Goal: Information Seeking & Learning: Understand process/instructions

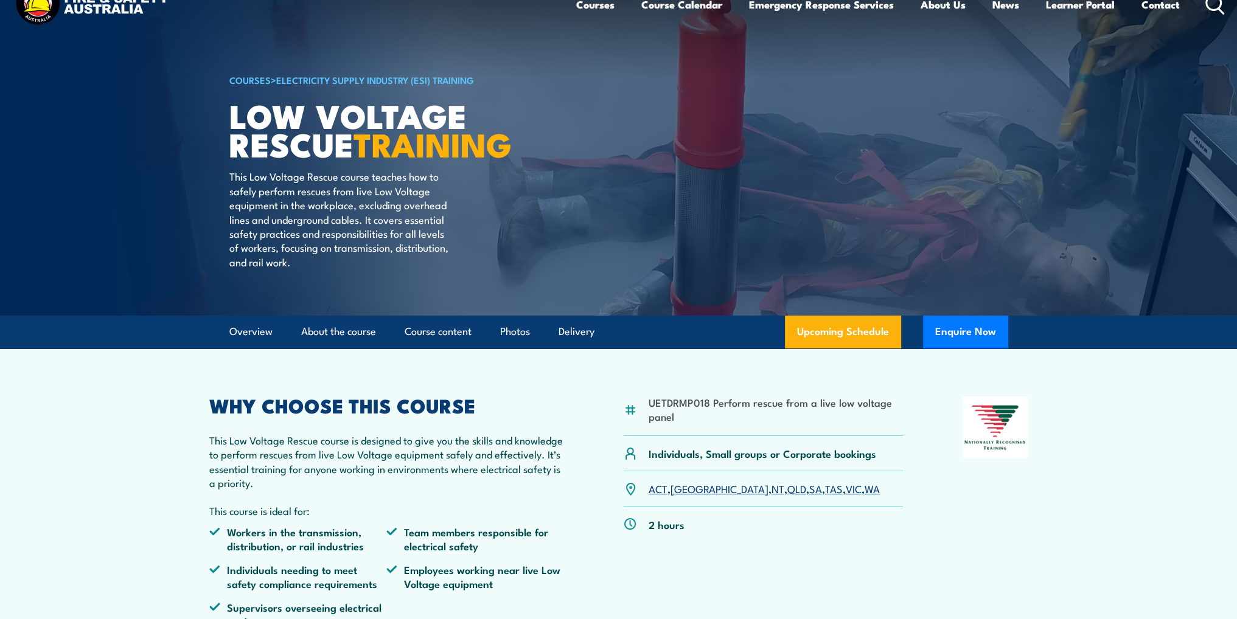
scroll to position [61, 0]
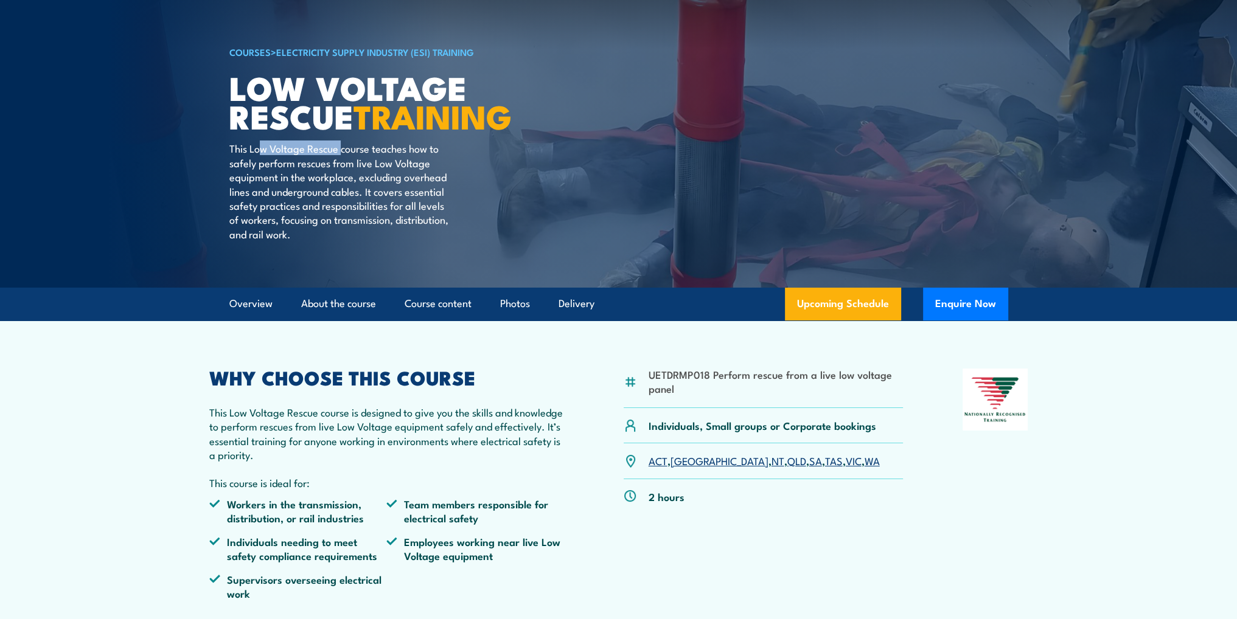
drag, startPoint x: 259, startPoint y: 150, endPoint x: 343, endPoint y: 149, distance: 84.6
click at [343, 149] on p "This Low Voltage Rescue course teaches how to safely perform rescues from live …" at bounding box center [340, 191] width 222 height 100
click at [249, 147] on p "This Low Voltage Rescue course teaches how to safely perform rescues from live …" at bounding box center [340, 191] width 222 height 100
drag, startPoint x: 251, startPoint y: 151, endPoint x: 395, endPoint y: 144, distance: 144.4
click at [395, 144] on p "This Low Voltage Rescue course teaches how to safely perform rescues from live …" at bounding box center [340, 191] width 222 height 100
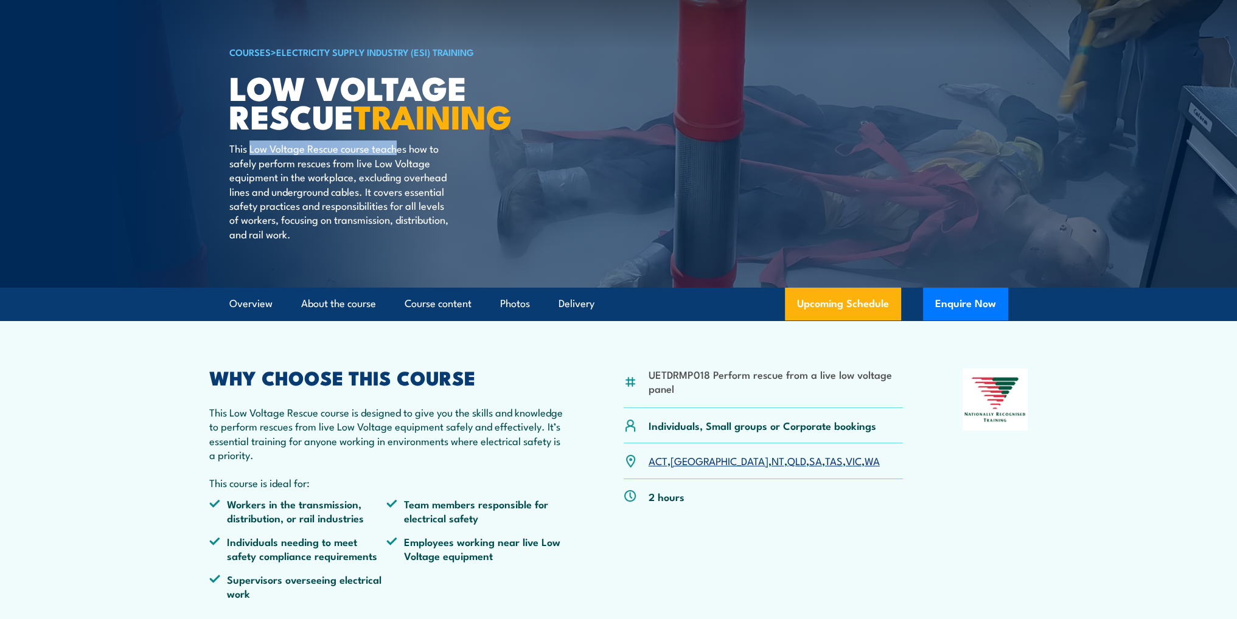
click at [336, 153] on p "This Low Voltage Rescue course teaches how to safely perform rescues from live …" at bounding box center [340, 191] width 222 height 100
drag, startPoint x: 343, startPoint y: 149, endPoint x: 436, endPoint y: 149, distance: 93.7
click at [436, 149] on p "This Low Voltage Rescue course teaches how to safely perform rescues from live …" at bounding box center [340, 191] width 222 height 100
drag, startPoint x: 256, startPoint y: 166, endPoint x: 411, endPoint y: 167, distance: 155.1
click at [406, 167] on p "This Low Voltage Rescue course teaches how to safely perform rescues from live …" at bounding box center [340, 191] width 222 height 100
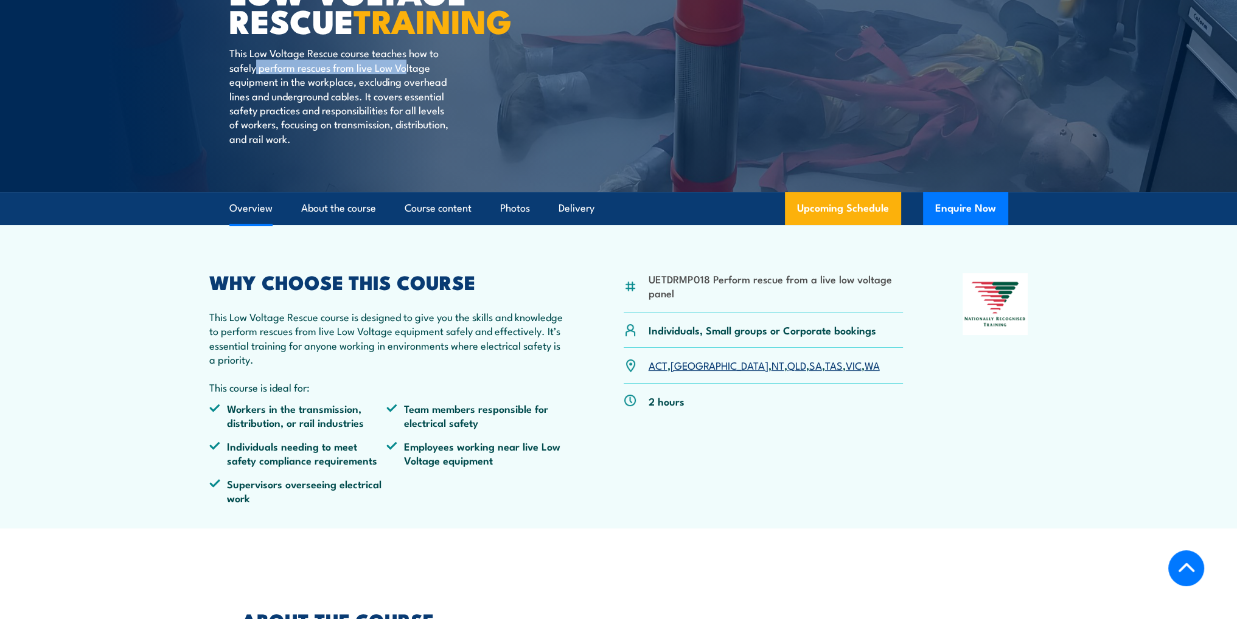
scroll to position [304, 0]
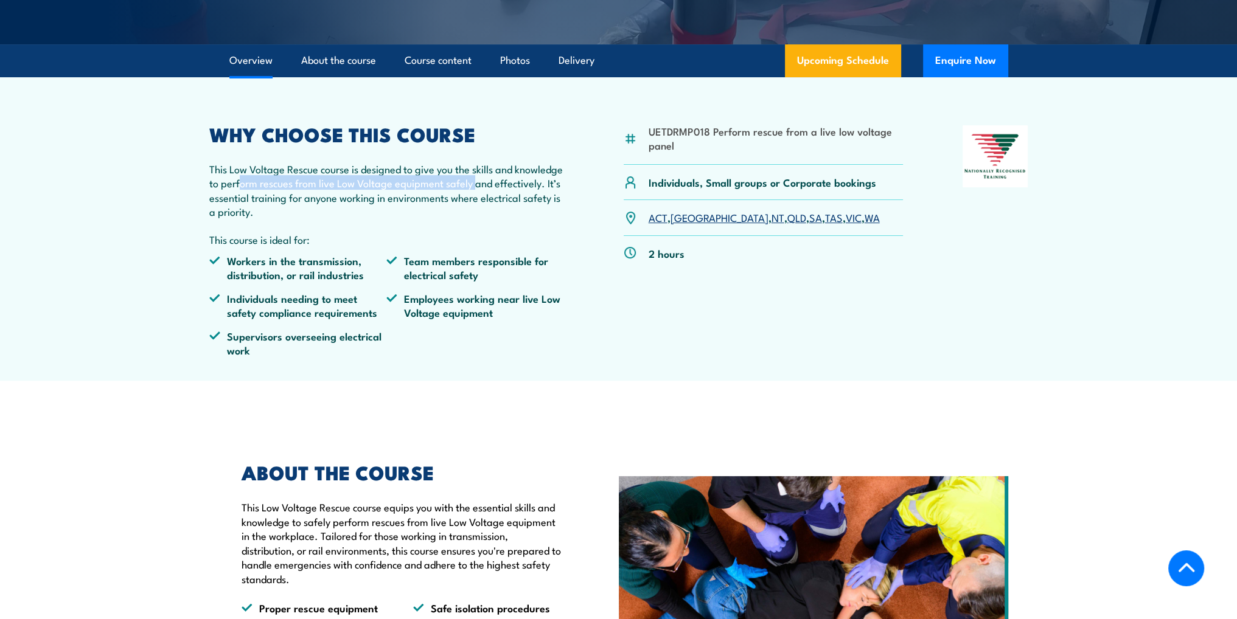
drag, startPoint x: 306, startPoint y: 179, endPoint x: 540, endPoint y: 179, distance: 233.6
click at [540, 179] on p "This Low Voltage Rescue course is designed to give you the skills and knowledge…" at bounding box center [386, 190] width 355 height 57
drag, startPoint x: 262, startPoint y: 195, endPoint x: 444, endPoint y: 191, distance: 181.4
click at [440, 191] on p "This Low Voltage Rescue course is designed to give you the skills and knowledge…" at bounding box center [386, 190] width 355 height 57
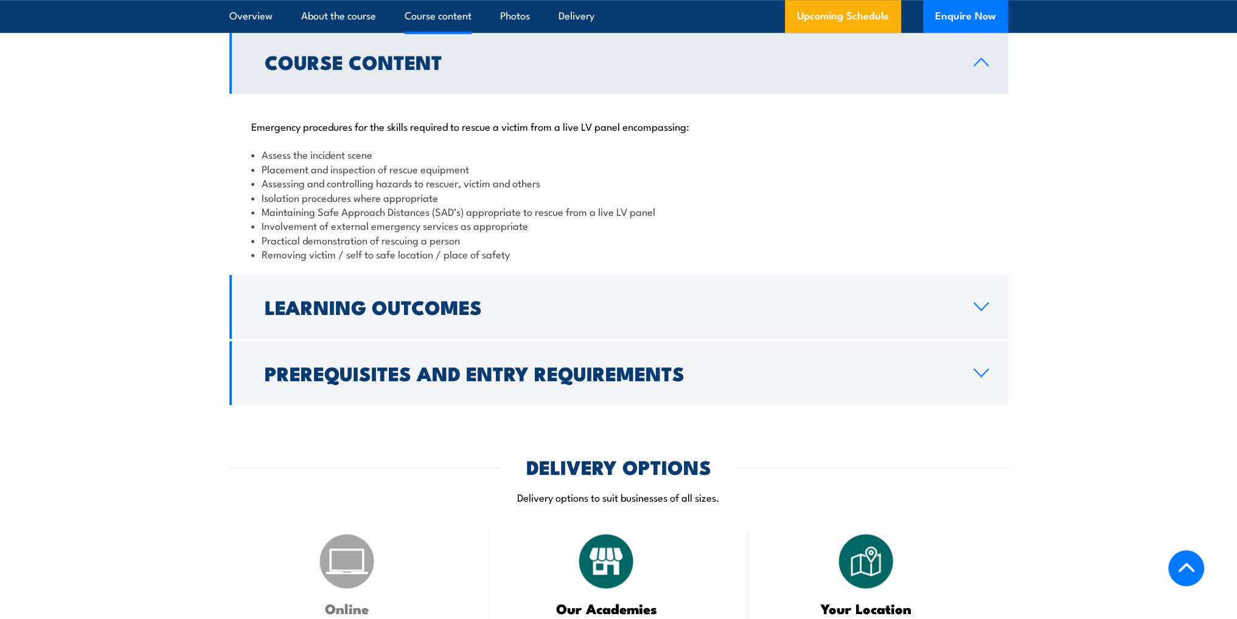
scroll to position [1034, 0]
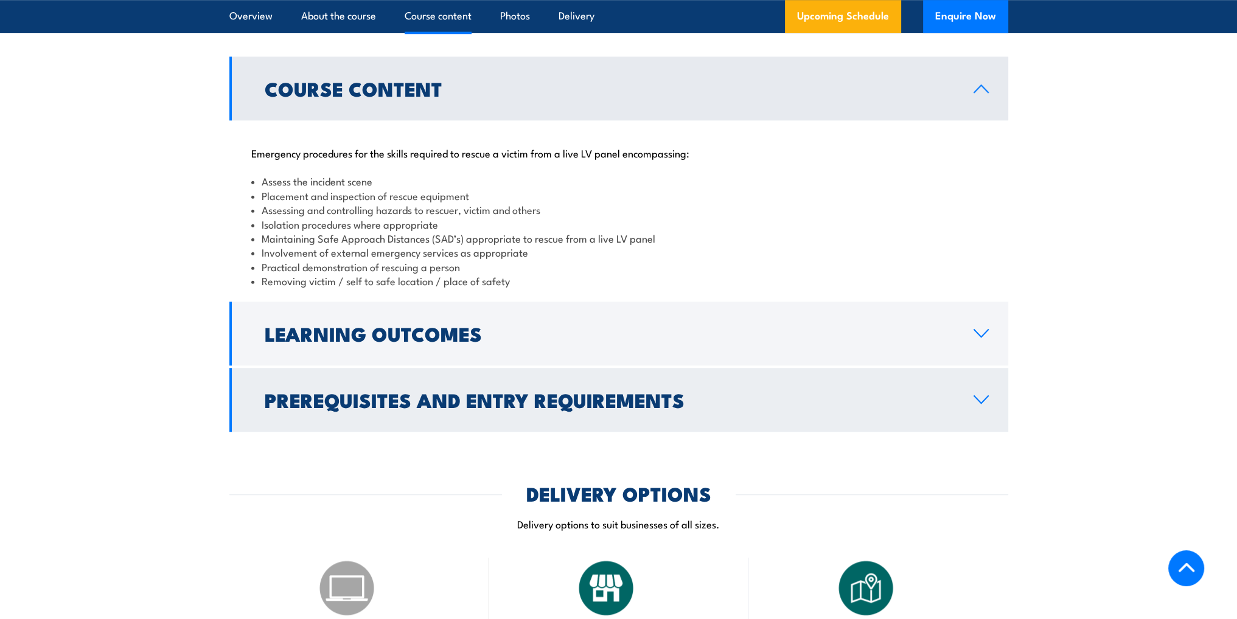
click at [580, 391] on h2 "Prerequisites and Entry Requirements" at bounding box center [609, 399] width 689 height 17
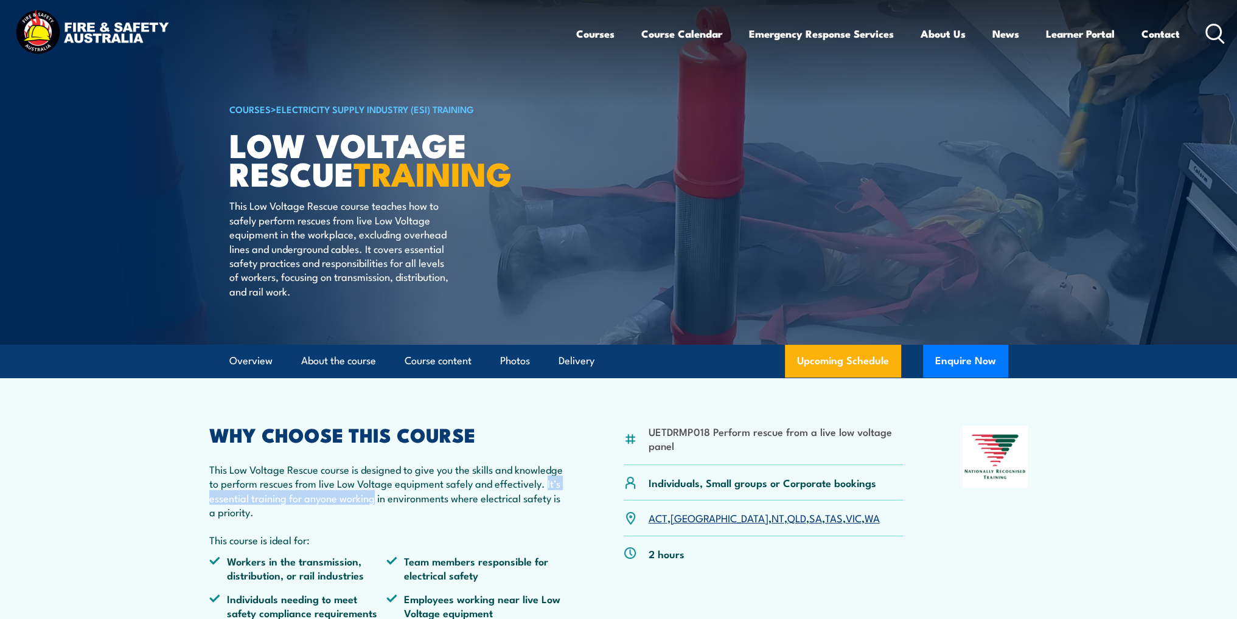
scroll to position [0, 0]
